Goal: Information Seeking & Learning: Compare options

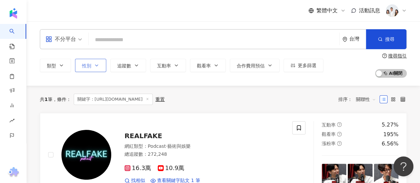
click at [94, 66] on icon "button" at bounding box center [96, 65] width 5 height 5
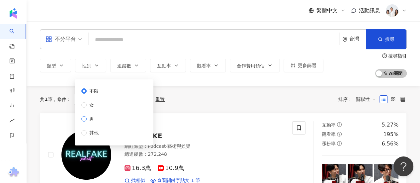
click at [95, 117] on span "男" at bounding box center [92, 118] width 10 height 7
click at [132, 64] on button "追蹤數" at bounding box center [128, 65] width 36 height 13
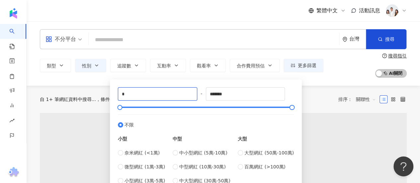
drag, startPoint x: 111, startPoint y: 92, endPoint x: 98, endPoint y: 90, distance: 13.4
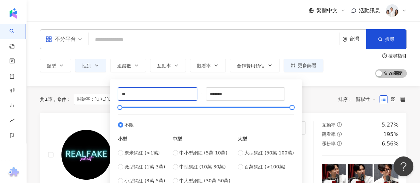
type input "*"
type input "****"
drag, startPoint x: 246, startPoint y: 97, endPoint x: 155, endPoint y: 95, distance: 91.3
click at [155, 95] on div "**** - ******* 不限 小型 奈米網紅 (<1萬) 微型網紅 (1萬-3萬) 小型網紅 (3萬-5萬) 中型 中小型網紅 (5萬-10萬) 中型網…" at bounding box center [206, 135] width 176 height 97
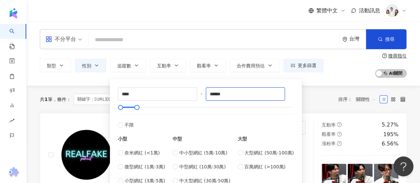
type input "******"
click at [193, 52] on div "不分平台 台灣 搜尋 4293cb56-53bb-4df6-9f98-5bc89108eff2 靖雯 144,407 追蹤者 搜尋名稱、敘述、貼文含有關鍵字 …" at bounding box center [223, 53] width 393 height 48
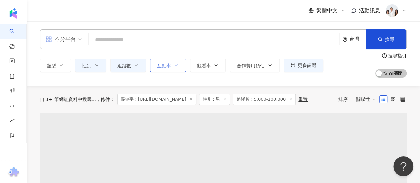
click at [172, 65] on button "互動率" at bounding box center [168, 65] width 36 height 13
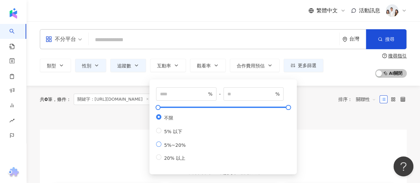
click at [172, 148] on span "5%~20%" at bounding box center [174, 144] width 27 height 5
type input "*"
type input "**"
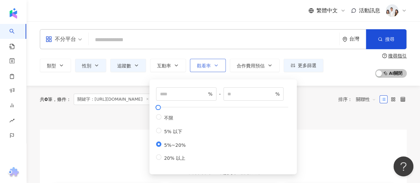
click at [204, 64] on span "觀看率" at bounding box center [204, 65] width 14 height 5
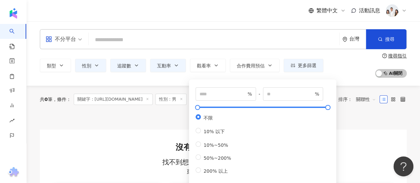
click at [164, 105] on div "共 0 筆 條件 ： 關鍵字：https://www.instagram.com/wjw851210246/ 性別：男 追蹤數：5,000-100,000 互…" at bounding box center [179, 99] width 278 height 11
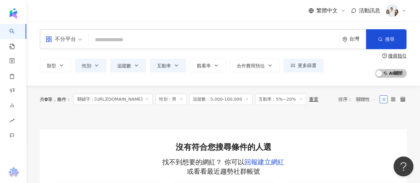
click at [153, 99] on span "關鍵字：https://www.instagram.com/wjw851210246/" at bounding box center [113, 99] width 79 height 11
click at [149, 99] on icon at bounding box center [147, 98] width 3 height 3
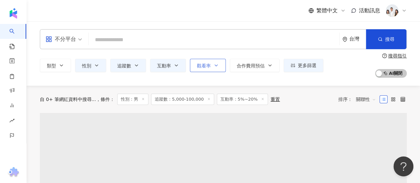
click at [211, 67] on button "觀看率" at bounding box center [208, 65] width 36 height 13
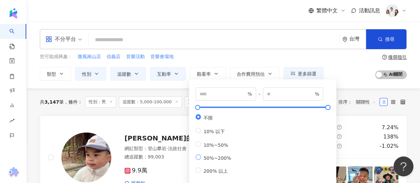
click at [214, 161] on span "50%~200%" at bounding box center [217, 157] width 33 height 5
type input "**"
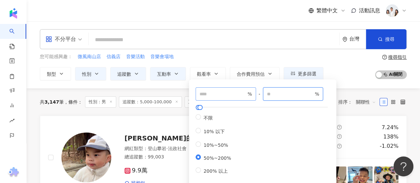
drag, startPoint x: 282, startPoint y: 95, endPoint x: 250, endPoint y: 92, distance: 32.0
click at [250, 92] on div "** % - *** % 不限 10% 以下 10%~50% 50%~200% 200% 以上" at bounding box center [263, 130] width 134 height 87
type input "***"
click at [344, 78] on div "您可能感興趣： 微風南山店 信義店 音樂活動 音樂會場地 類型 性別 追蹤數 互動率 觀看率 合作費用預估 更多篩選 不限 女 男 其他 **** - ***…" at bounding box center [223, 66] width 367 height 27
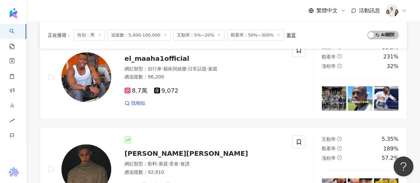
scroll to position [697, 0]
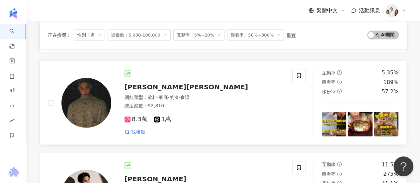
click at [132, 88] on span "戴致杰 PETER DAI" at bounding box center [187, 87] width 124 height 8
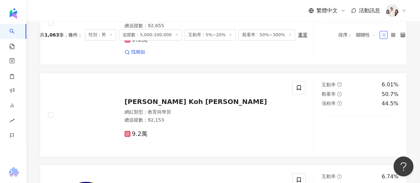
scroll to position [0, 0]
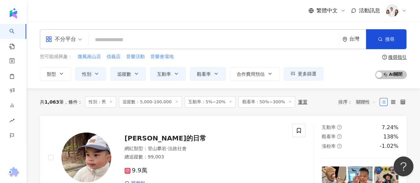
click at [153, 38] on input "search" at bounding box center [213, 40] width 245 height 13
paste input "**********"
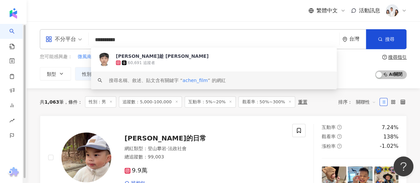
type input "**********"
click at [184, 124] on div "辰辰的日常 網紅類型 ： 登山攀岩 · 法政社會 總追蹤數 ： 99,003 9.9萬 找相似" at bounding box center [170, 157] width 244 height 67
drag, startPoint x: 147, startPoint y: 40, endPoint x: 57, endPoint y: 39, distance: 89.7
click at [57, 39] on div "**********" at bounding box center [223, 39] width 367 height 20
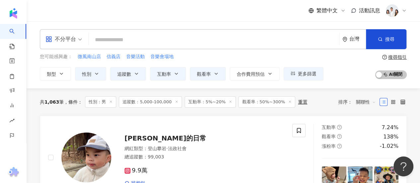
click at [149, 14] on div "繁體中文 活動訊息" at bounding box center [223, 10] width 367 height 21
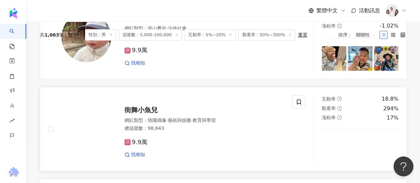
scroll to position [133, 0]
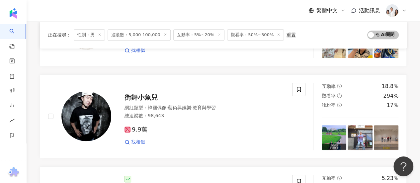
click at [145, 35] on span "追蹤數：5,000-100,000" at bounding box center [139, 34] width 63 height 11
click at [164, 36] on icon at bounding box center [165, 34] width 3 height 3
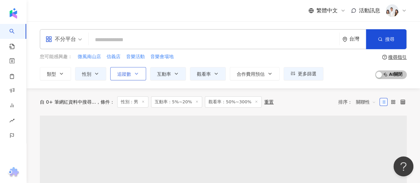
click at [135, 78] on button "追蹤數" at bounding box center [128, 73] width 36 height 13
type input "*"
type input "*******"
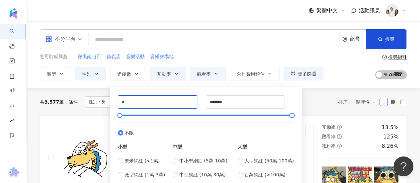
type input "****"
drag, startPoint x: 210, startPoint y: 100, endPoint x: 167, endPoint y: 99, distance: 43.2
click at [167, 99] on div "**** - ******* 不限 小型 奈米網紅 (<1萬) 微型網紅 (1萬-3萬) 小型網紅 (3萬-5萬) 中型 中小型網紅 (5萬-10萬) 中型網…" at bounding box center [206, 143] width 176 height 97
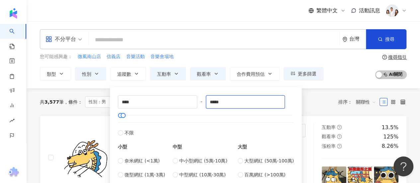
type input "*****"
click at [309, 97] on div "共 3,577 筆 條件 ： 性別：男 互動率：5%~20% 觀看率：50%~300% 重置 排序： 關聯性" at bounding box center [223, 101] width 367 height 11
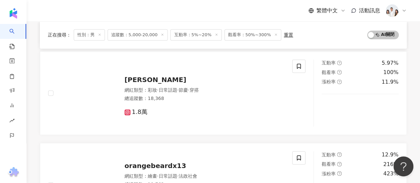
scroll to position [664, 0]
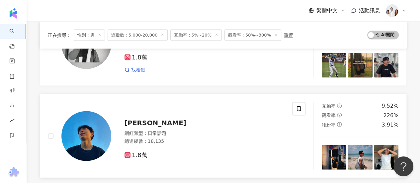
click at [165, 125] on div "牧恩 網紅類型 ： 日常話題 總追蹤數 ： 18,135 1.8萬" at bounding box center [197, 136] width 173 height 46
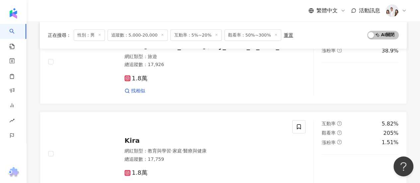
scroll to position [897, 0]
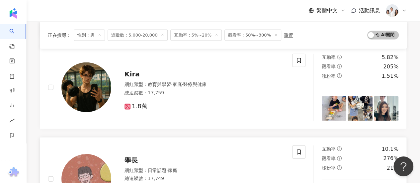
click at [171, 155] on div "學長" at bounding box center [205, 159] width 160 height 9
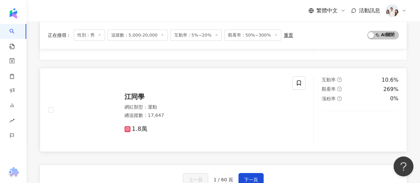
scroll to position [1063, 0]
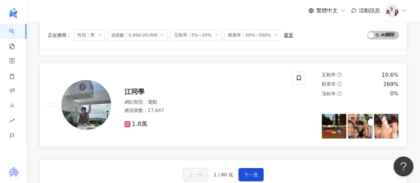
click at [231, 76] on div "江同學 網紅類型 ： 運動 總追蹤數 ： 17,647 1.8萬" at bounding box center [170, 104] width 244 height 67
click at [247, 176] on button "下一頁" at bounding box center [250, 174] width 25 height 13
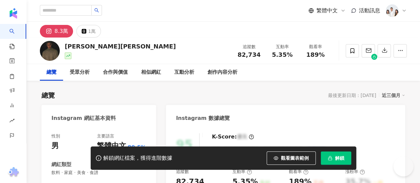
click at [67, 33] on div "8.3萬" at bounding box center [61, 31] width 14 height 9
click at [56, 75] on div "總覽" at bounding box center [51, 72] width 10 height 8
click at [50, 72] on div "總覽" at bounding box center [51, 72] width 10 height 8
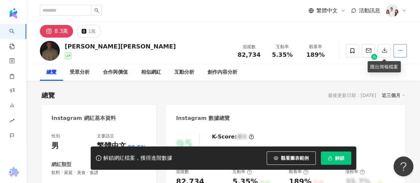
click at [397, 52] on icon "button" at bounding box center [400, 50] width 6 height 6
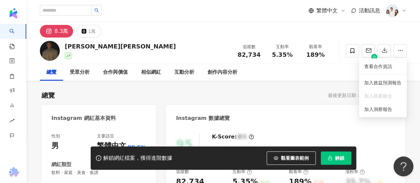
click at [60, 32] on div "8.3萬" at bounding box center [61, 31] width 14 height 9
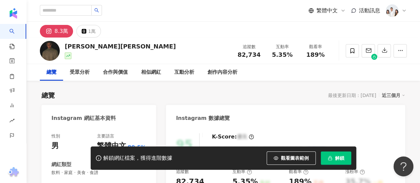
click at [60, 32] on div "8.3萬" at bounding box center [61, 31] width 14 height 9
click at [61, 33] on div "8.3萬" at bounding box center [61, 31] width 14 height 9
drag, startPoint x: 121, startPoint y: 49, endPoint x: 67, endPoint y: 46, distance: 53.9
click at [65, 48] on div "戴致杰 PETER DAI 追蹤數 82,734 互動率 5.35% 觀看率 189%" at bounding box center [223, 51] width 393 height 26
copy div "戴致杰 PETER DAI"
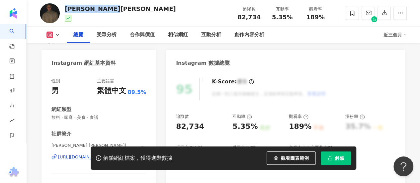
scroll to position [166, 0]
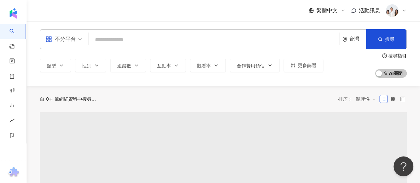
drag, startPoint x: 137, startPoint y: 26, endPoint x: 130, endPoint y: 39, distance: 15.2
click at [137, 27] on div "不分平台 台灣 搜尋 類型 性別 追蹤數 互動率 觀看率 合作費用預估 更多篩選 搜尋指引 AI 開啟 AI 關閉" at bounding box center [223, 53] width 393 height 64
click at [129, 40] on input "search" at bounding box center [213, 40] width 245 height 13
paste input "**********"
type input "**********"
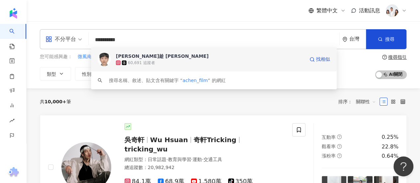
click at [157, 59] on span "[PERSON_NAME]趁 [PERSON_NAME]" at bounding box center [210, 56] width 189 height 7
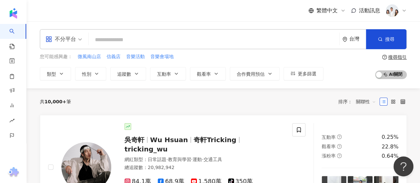
paste input "*********"
type input "*********"
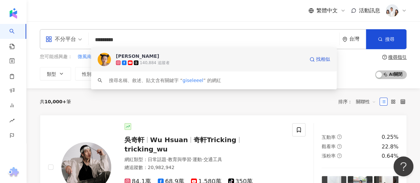
click at [145, 52] on div "Gisele Lai 140,884 追蹤者 找相似" at bounding box center [214, 59] width 246 height 24
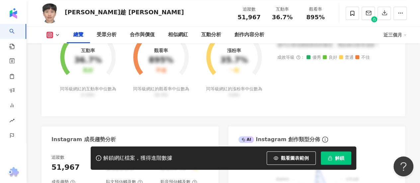
scroll to position [199, 0]
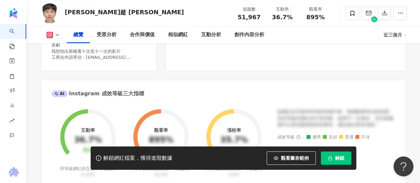
click at [332, 154] on button "解鎖" at bounding box center [336, 157] width 31 height 13
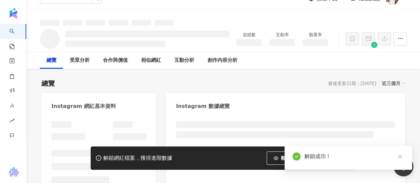
scroll to position [0, 0]
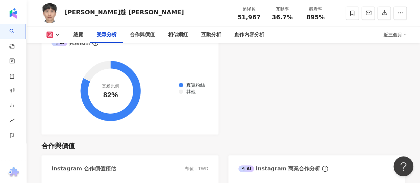
scroll to position [797, 0]
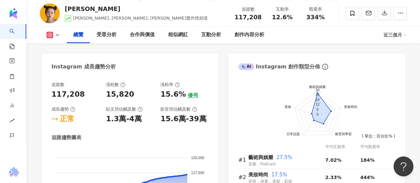
scroll to position [465, 0]
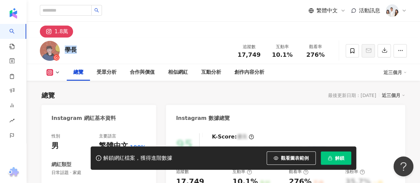
drag, startPoint x: 74, startPoint y: 51, endPoint x: 62, endPoint y: 50, distance: 11.3
click at [66, 50] on div "學長 追蹤數 17,749 互動率 10.1% 觀看率 276%" at bounding box center [223, 51] width 393 height 26
drag, startPoint x: 61, startPoint y: 50, endPoint x: 70, endPoint y: 49, distance: 8.3
click at [70, 49] on div "學長 追蹤數 17,749 互動率 10.1% 觀看率 276%" at bounding box center [223, 51] width 393 height 26
click at [75, 49] on div "學長" at bounding box center [71, 49] width 12 height 8
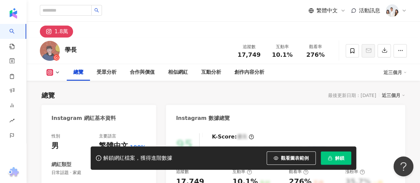
click at [76, 49] on div "學長" at bounding box center [71, 49] width 12 height 8
drag, startPoint x: 76, startPoint y: 49, endPoint x: 66, endPoint y: 50, distance: 10.0
click at [66, 50] on div "學長" at bounding box center [71, 49] width 12 height 8
copy div "學長"
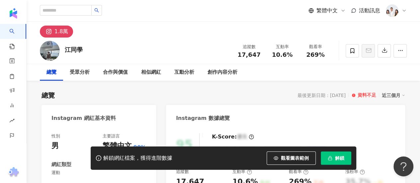
click at [56, 33] on div "1.8萬" at bounding box center [61, 31] width 14 height 9
drag, startPoint x: 207, startPoint y: 36, endPoint x: 130, endPoint y: 39, distance: 77.1
click at [207, 36] on div "1.8萬" at bounding box center [223, 30] width 393 height 16
click at [63, 49] on div "江同學 追蹤數 17,647 互動率 10.6% 觀看率 269%" at bounding box center [223, 51] width 393 height 26
copy div "江同學"
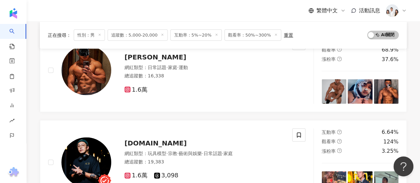
scroll to position [697, 0]
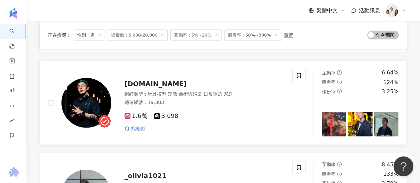
click at [135, 80] on span "[DOMAIN_NAME]" at bounding box center [156, 84] width 62 height 8
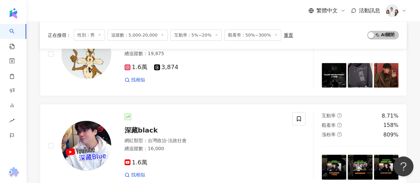
scroll to position [1063, 0]
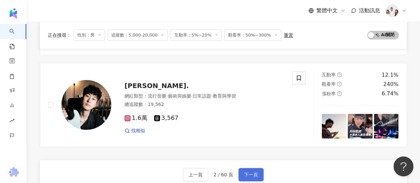
click at [252, 168] on button "下一頁" at bounding box center [250, 174] width 25 height 13
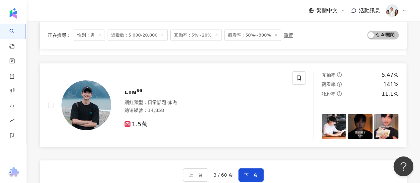
click at [218, 77] on div "ʟɪɴ⁸⁶ 網紅類型 ： 日常話題 · 旅遊 總追蹤數 ： 14,858 1.5萬" at bounding box center [170, 104] width 244 height 67
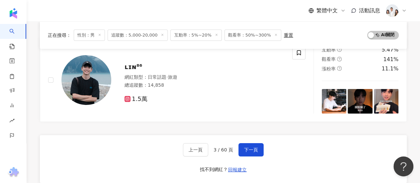
scroll to position [1107, 0]
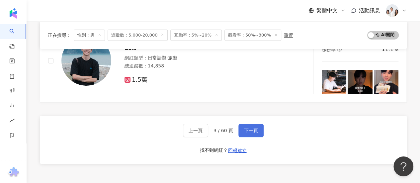
click at [257, 130] on button "下一頁" at bounding box center [250, 130] width 25 height 13
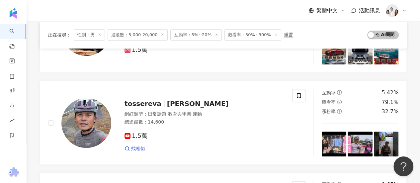
scroll to position [343, 0]
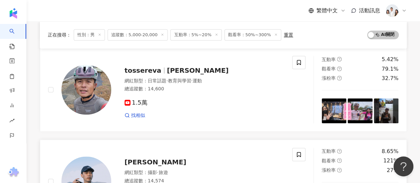
click at [182, 145] on link "呂齊 網紅類型 ： 攝影 · 旅遊 總追蹤數 ： 14,574 1.5萬 找相似 互動率 8.65% 觀看率 121% 漲粉率 27%" at bounding box center [223, 181] width 367 height 84
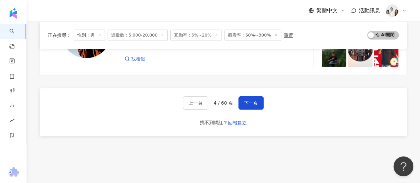
scroll to position [1107, 0]
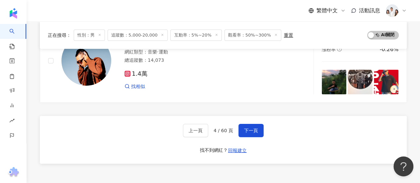
click at [246, 128] on span "下一頁" at bounding box center [251, 130] width 14 height 5
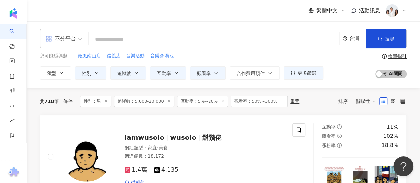
scroll to position [0, 0]
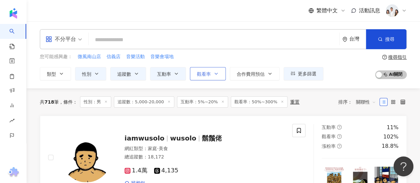
click at [212, 74] on button "觀看率" at bounding box center [208, 73] width 36 height 13
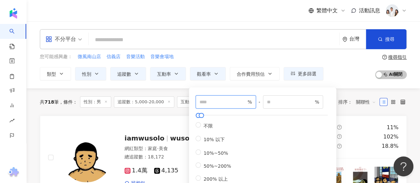
drag, startPoint x: 220, startPoint y: 100, endPoint x: 171, endPoint y: 102, distance: 49.2
type input "***"
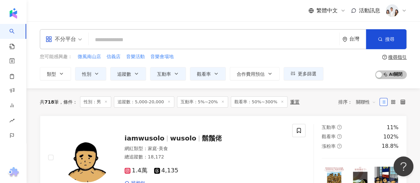
click at [350, 86] on div "不分平台 台灣 搜尋 50833508-da76-42bf-ba60-6d24759cc2e9 阿趁 A-Chen 60,691 追蹤者 搜尋名稱、敘述、貼文…" at bounding box center [223, 54] width 393 height 67
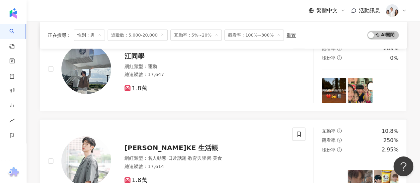
scroll to position [1063, 0]
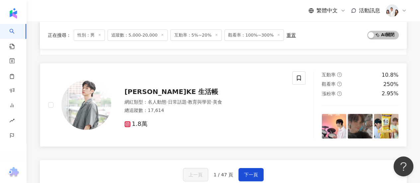
click at [242, 115] on div "1.8萬" at bounding box center [205, 121] width 160 height 13
click at [250, 172] on span "下一頁" at bounding box center [251, 174] width 14 height 5
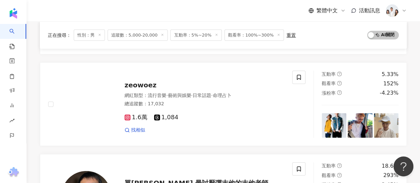
scroll to position [1173, 0]
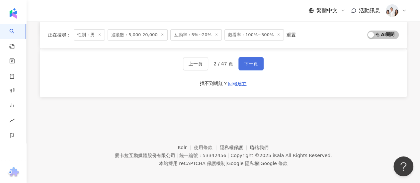
click at [254, 62] on span "下一頁" at bounding box center [251, 63] width 14 height 5
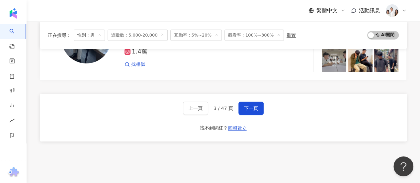
scroll to position [1096, 0]
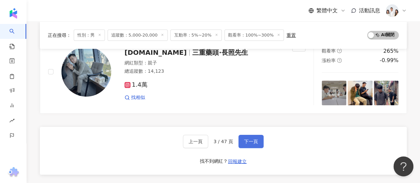
click at [253, 139] on span "下一頁" at bounding box center [251, 141] width 14 height 5
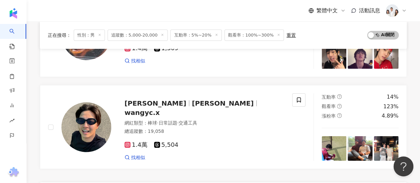
scroll to position [1226, 0]
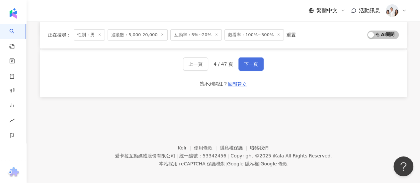
click at [256, 61] on span "下一頁" at bounding box center [251, 63] width 14 height 5
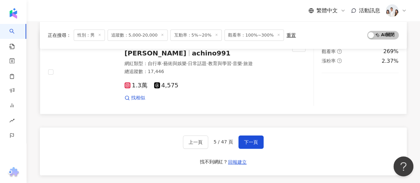
scroll to position [1063, 0]
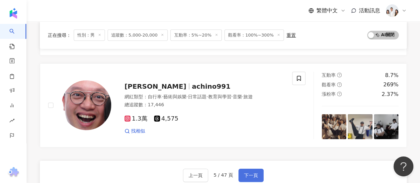
click at [257, 169] on button "下一頁" at bounding box center [250, 175] width 25 height 13
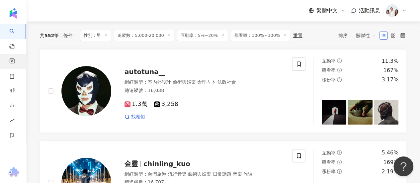
scroll to position [0, 0]
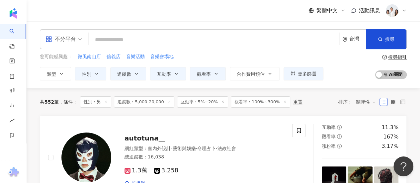
click at [163, 42] on input "search" at bounding box center [213, 40] width 245 height 13
paste input "**********"
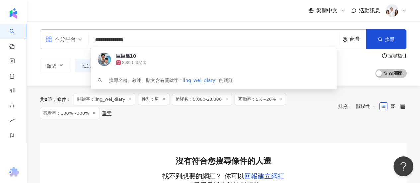
drag, startPoint x: 178, startPoint y: 44, endPoint x: 68, endPoint y: 37, distance: 110.2
click at [68, 37] on div "**********" at bounding box center [223, 39] width 367 height 20
paste input "**********"
type input "**********"
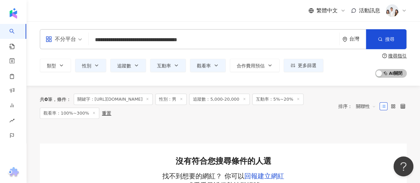
click at [153, 102] on span "關鍵字：https://www.instagram.com/ling_wei_diary/" at bounding box center [113, 99] width 79 height 11
click at [149, 101] on span at bounding box center [147, 100] width 3 height 4
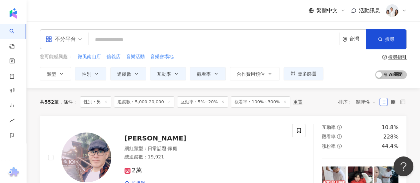
click at [107, 100] on icon at bounding box center [105, 101] width 3 height 3
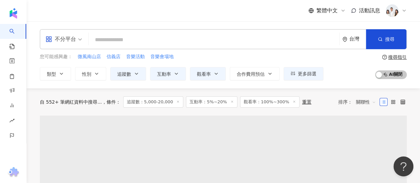
click at [107, 100] on span "條件 ：" at bounding box center [111, 101] width 19 height 5
click at [123, 100] on span "追蹤數：5,000-20,000" at bounding box center [153, 101] width 60 height 11
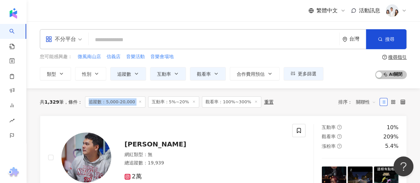
click at [138, 103] on span "追蹤數：5,000-20,000" at bounding box center [115, 101] width 60 height 11
click at [139, 101] on line at bounding box center [140, 102] width 2 height 2
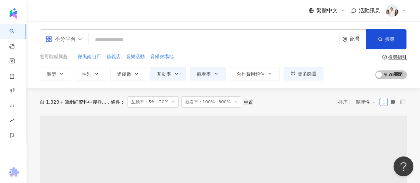
click at [136, 101] on span "互動率：5%~20%" at bounding box center [153, 101] width 51 height 11
click at [172, 102] on icon at bounding box center [173, 101] width 3 height 3
click at [180, 103] on span at bounding box center [181, 102] width 3 height 4
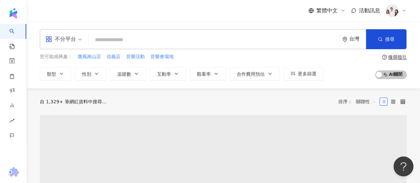
click at [179, 43] on input "search" at bounding box center [213, 40] width 245 height 13
paste input "**********"
type input "**********"
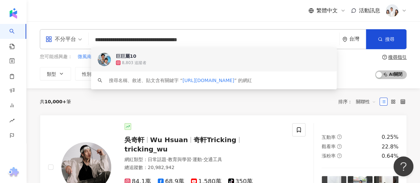
click at [176, 51] on div "巨巨屬10 8,803 追蹤者" at bounding box center [214, 59] width 246 height 24
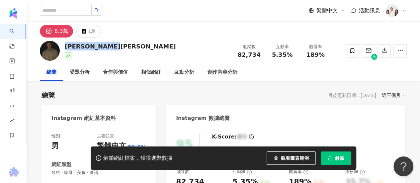
click at [114, 50] on div "戴致杰 PETER DAI" at bounding box center [120, 46] width 111 height 8
click at [61, 47] on div "戴致杰 PETER DAI 追蹤數 82,734 互動率 5.35% 觀看率 189%" at bounding box center [223, 51] width 393 height 26
drag, startPoint x: 121, startPoint y: 47, endPoint x: 63, endPoint y: 49, distance: 57.8
click at [63, 49] on div "戴致杰 PETER DAI 追蹤數 82,734 互動率 5.35% 觀看率 189%" at bounding box center [223, 51] width 393 height 26
copy div "戴致杰 PETER DAI"
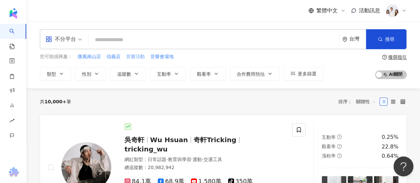
type input "*********"
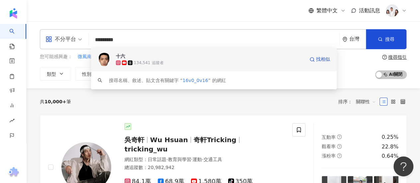
click at [142, 59] on span "十六" at bounding box center [210, 56] width 189 height 7
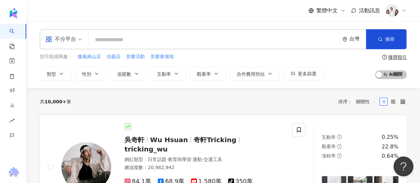
click at [147, 60] on div "您可能感興趣： 微風南山店 信義店 音樂活動 音樂會場地 類型 性別 追蹤數 互動率 觀看率 合作費用預估 更多篩選" at bounding box center [182, 66] width 284 height 27
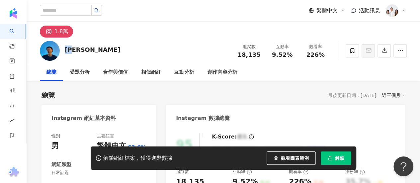
click at [65, 48] on div "牧恩 追蹤數 18,135 互動率 9.52% 觀看率 226%" at bounding box center [223, 51] width 393 height 26
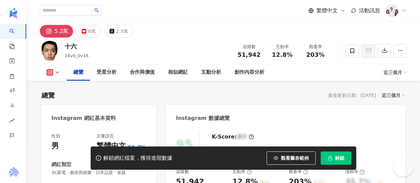
click at [331, 153] on button "解鎖" at bounding box center [336, 157] width 31 height 13
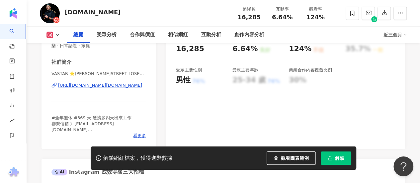
click at [113, 88] on div "VASTAR ⭐️傅星翰 STREET LOSER | vastar.art https://www.instagram.com/vastar.art/" at bounding box center [98, 90] width 95 height 39
click at [112, 85] on div "https://www.instagram.com/vastar.art/" at bounding box center [100, 85] width 84 height 6
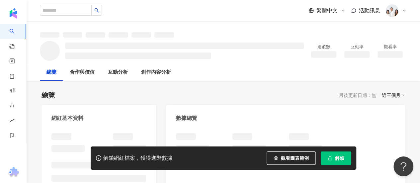
click at [336, 162] on button "解鎖" at bounding box center [336, 157] width 31 height 13
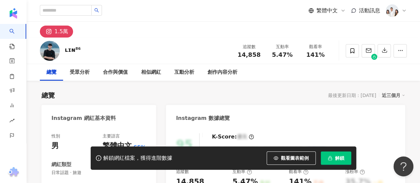
click at [340, 157] on span "解鎖" at bounding box center [339, 157] width 9 height 5
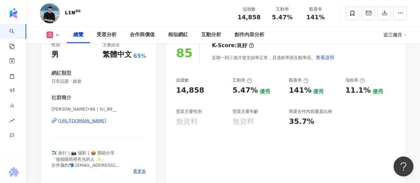
scroll to position [100, 0]
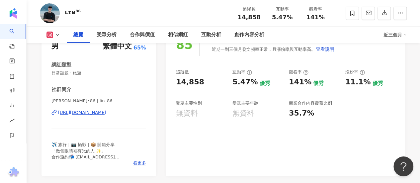
click at [79, 112] on div "https://www.instagram.com/lin_86__/" at bounding box center [82, 113] width 48 height 6
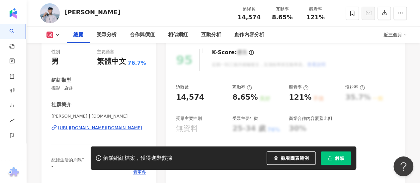
scroll to position [100, 0]
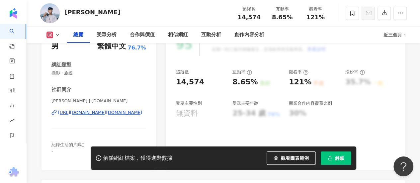
click at [97, 111] on div "[URL][DOMAIN_NAME][DOMAIN_NAME]" at bounding box center [100, 113] width 84 height 6
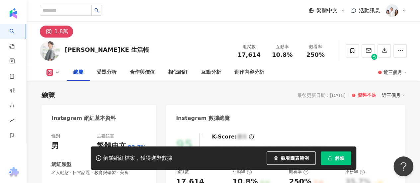
scroll to position [133, 0]
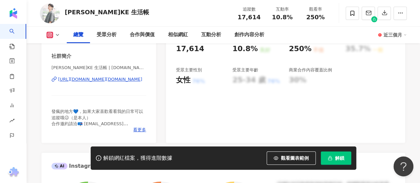
click at [110, 77] on div "https://www.instagram.com/ke.life_/" at bounding box center [100, 79] width 84 height 6
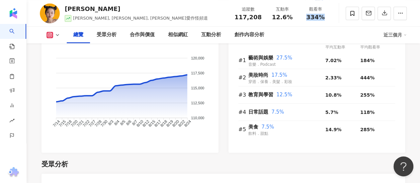
drag, startPoint x: 328, startPoint y: 15, endPoint x: 307, endPoint y: 16, distance: 20.6
click at [307, 16] on div "觀看率 334%" at bounding box center [315, 13] width 33 height 14
copy span "334%"
drag, startPoint x: 291, startPoint y: 19, endPoint x: 272, endPoint y: 18, distance: 18.6
click at [272, 18] on div "12.6%" at bounding box center [282, 17] width 25 height 7
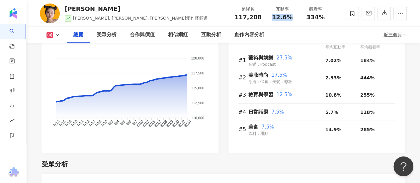
copy span "12.6%"
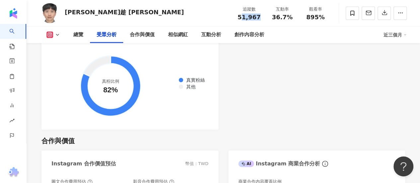
scroll to position [797, 0]
click at [238, 20] on div "追蹤數 51,967 互動率 36.7% 觀看率 895%" at bounding box center [282, 13] width 100 height 20
drag, startPoint x: 297, startPoint y: 20, endPoint x: 271, endPoint y: 17, distance: 26.1
click at [271, 17] on div "互動率 36.7%" at bounding box center [282, 13] width 33 height 14
drag, startPoint x: 323, startPoint y: 20, endPoint x: 306, endPoint y: 18, distance: 16.7
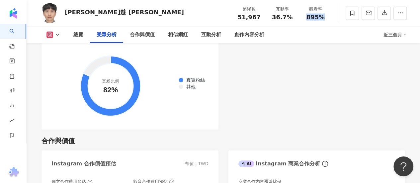
click at [306, 18] on div "895%" at bounding box center [315, 17] width 25 height 7
copy span "895%"
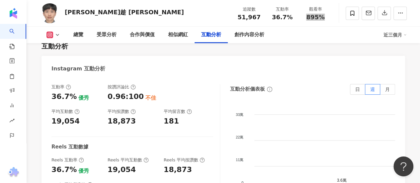
scroll to position [1395, 0]
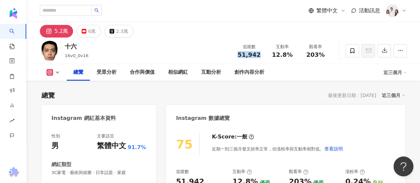
drag, startPoint x: 260, startPoint y: 54, endPoint x: 238, endPoint y: 55, distance: 22.6
click at [238, 55] on div "51,942" at bounding box center [248, 54] width 25 height 7
copy span "51,942"
drag, startPoint x: 281, startPoint y: 56, endPoint x: 273, endPoint y: 54, distance: 7.8
click at [273, 54] on div "追蹤數 51,942 互動率 12.8% 觀看率 203%" at bounding box center [282, 51] width 100 height 20
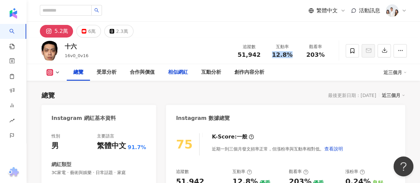
copy span "12.8%"
drag, startPoint x: 315, startPoint y: 53, endPoint x: 307, endPoint y: 54, distance: 7.7
click at [306, 52] on div "觀看率 203%" at bounding box center [315, 50] width 33 height 14
copy span "03%"
drag, startPoint x: 78, startPoint y: 50, endPoint x: 193, endPoint y: 20, distance: 119.4
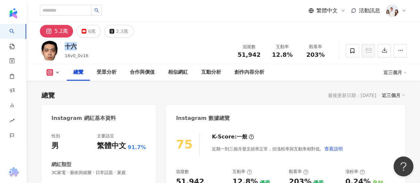
click at [66, 47] on div "十六" at bounding box center [77, 46] width 24 height 8
copy div "十六"
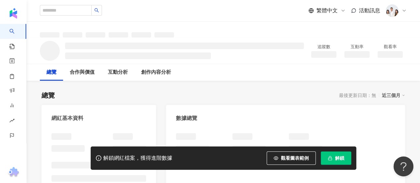
click at [339, 158] on span "解鎖" at bounding box center [339, 157] width 9 height 5
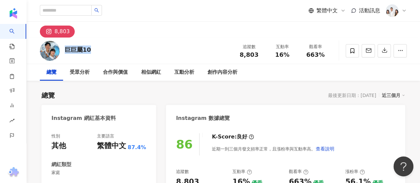
drag, startPoint x: 101, startPoint y: 52, endPoint x: 69, endPoint y: 51, distance: 31.6
click at [68, 51] on div "巨巨屬10 追蹤數 8,803 互動率 16% 觀看率 663%" at bounding box center [223, 51] width 393 height 26
copy div "巨巨屬10"
drag, startPoint x: 283, startPoint y: 54, endPoint x: 276, endPoint y: 54, distance: 6.6
click at [276, 54] on div "16%" at bounding box center [282, 54] width 25 height 7
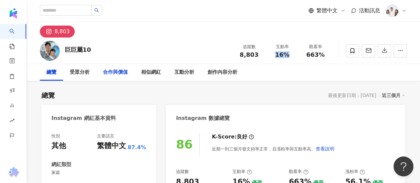
copy span "16%"
drag, startPoint x: 320, startPoint y: 54, endPoint x: 307, endPoint y: 54, distance: 13.3
click at [307, 54] on div "663%" at bounding box center [315, 54] width 25 height 7
copy span "663%"
drag, startPoint x: 268, startPoint y: 57, endPoint x: 236, endPoint y: 56, distance: 31.2
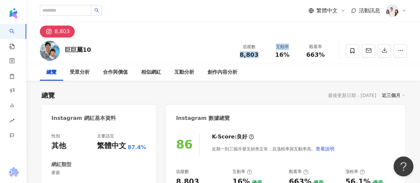
click at [236, 56] on div "追蹤數 8,803 互動率 16% 觀看率 663%" at bounding box center [282, 51] width 100 height 20
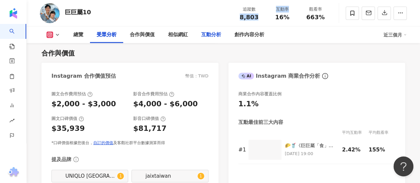
scroll to position [697, 0]
